Goal: Information Seeking & Learning: Learn about a topic

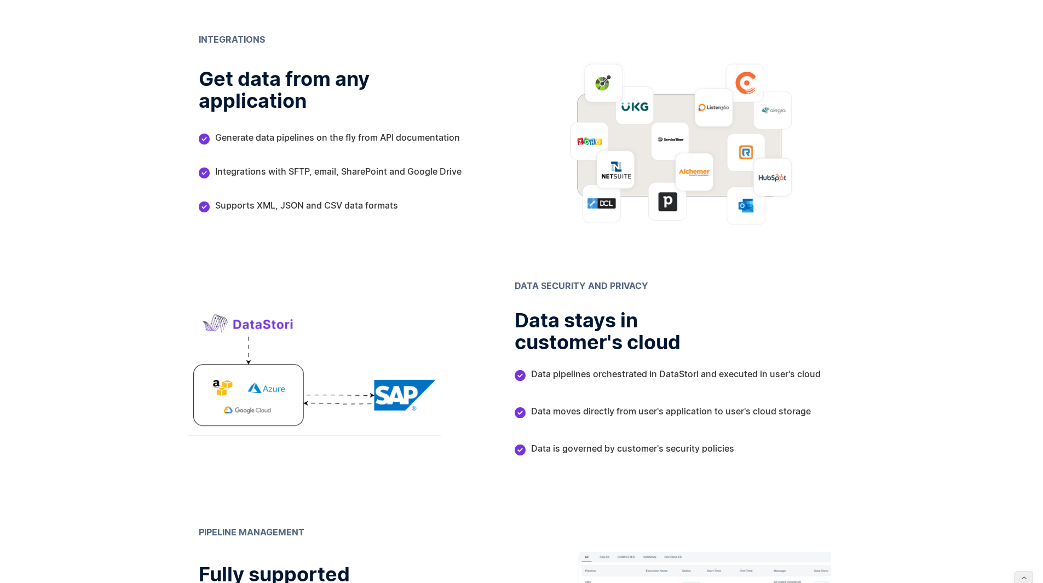
scroll to position [821, 0]
click at [405, 407] on img at bounding box center [314, 370] width 253 height 131
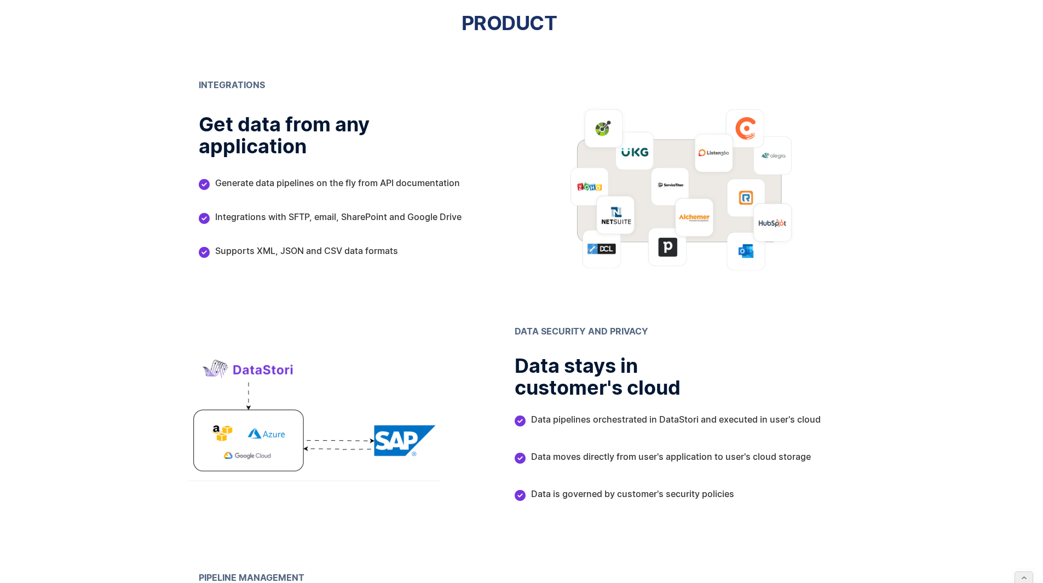
scroll to position [782, 0]
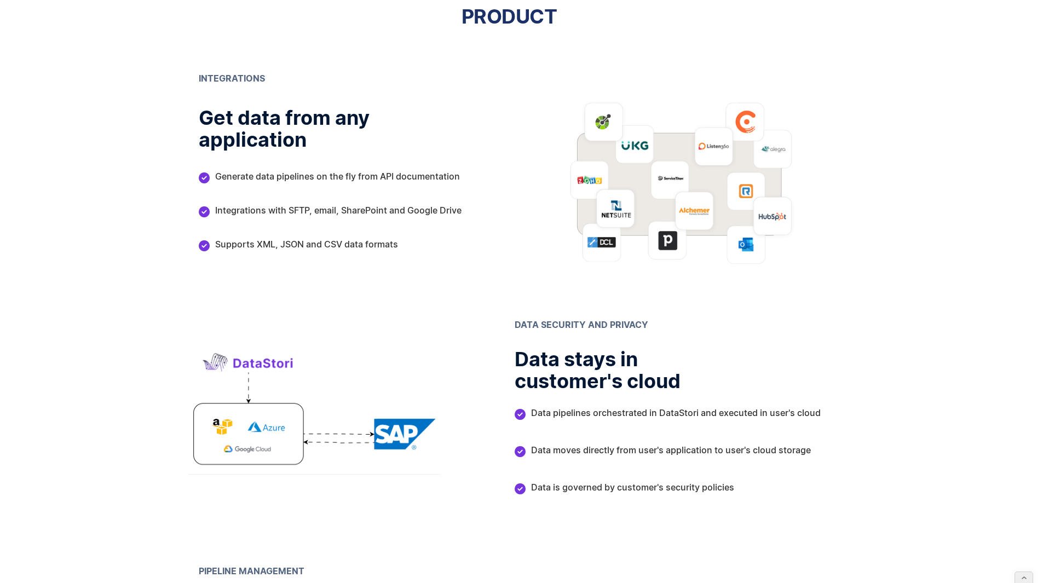
click at [331, 182] on div " Generate data pipelines on the fly from API documentation" at bounding box center [329, 178] width 261 height 14
click at [225, 235] on div "INTEGRATIONS Get data from any application ‍  Generate data pipelines on the f…" at bounding box center [357, 171] width 316 height 203
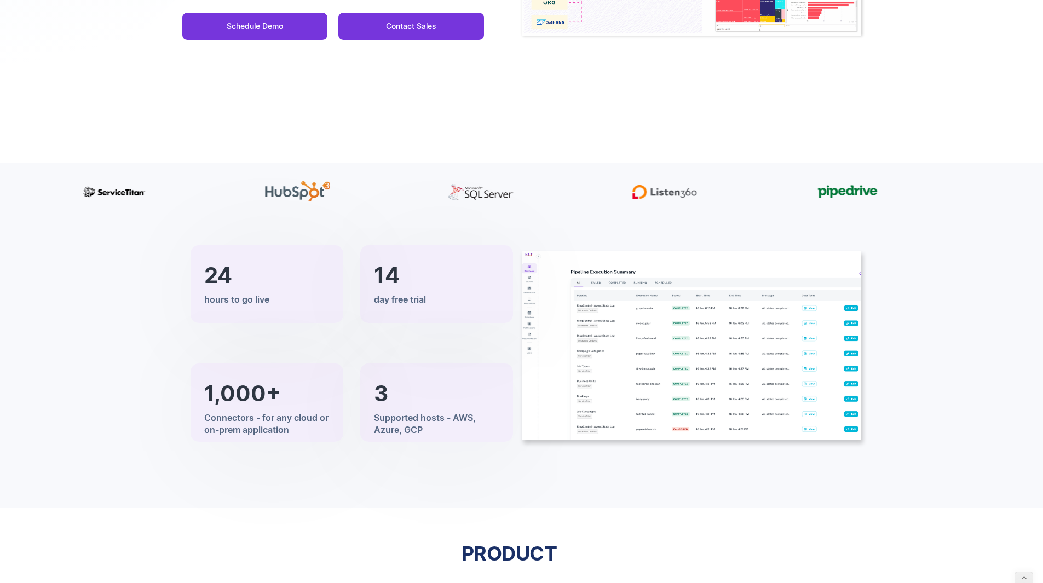
scroll to position [0, 0]
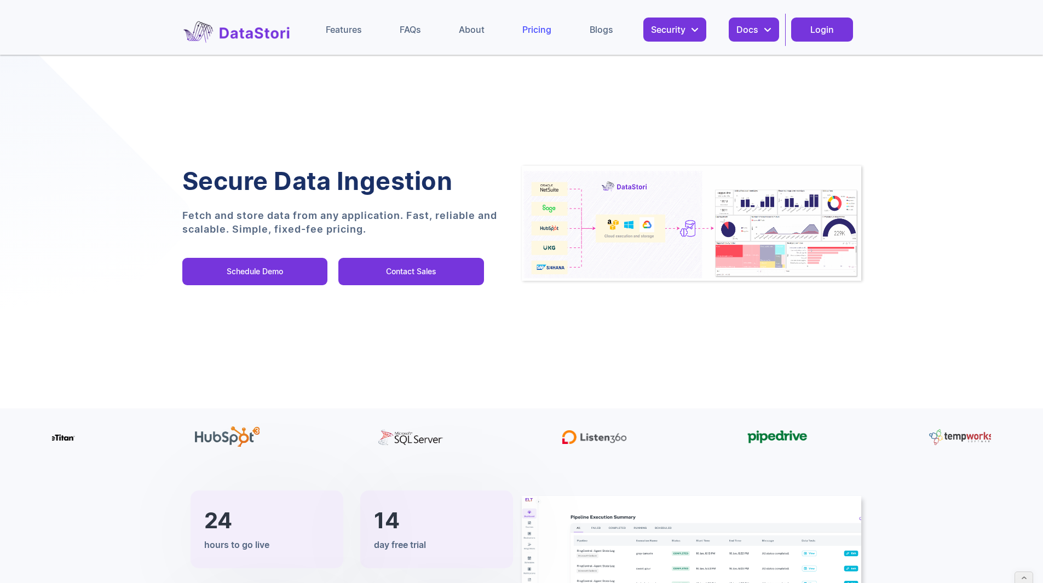
click at [539, 34] on div "Pricing" at bounding box center [536, 29] width 29 height 11
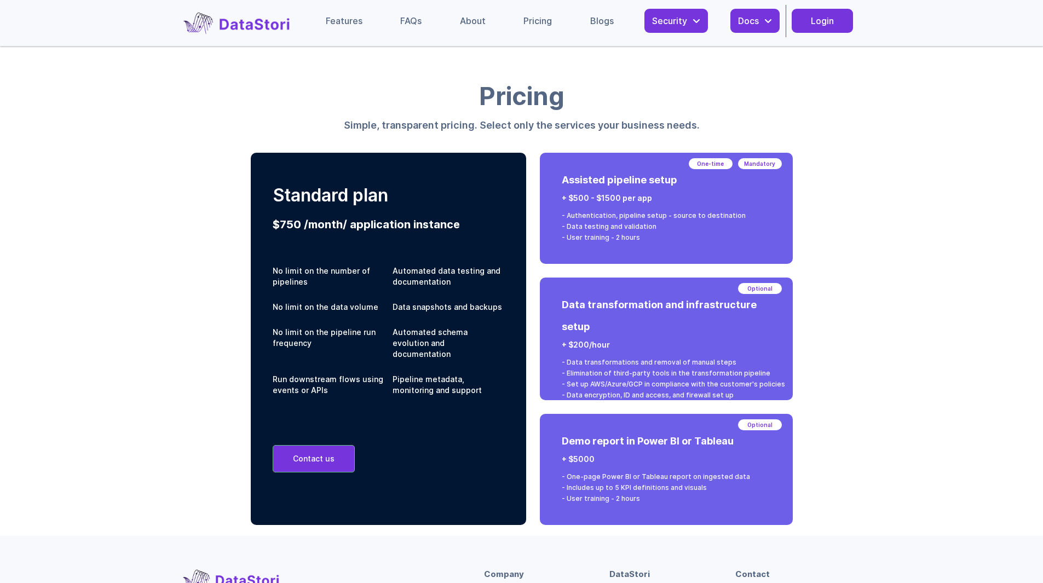
scroll to position [9, 0]
